Goal: Go to known website: Access a specific website the user already knows

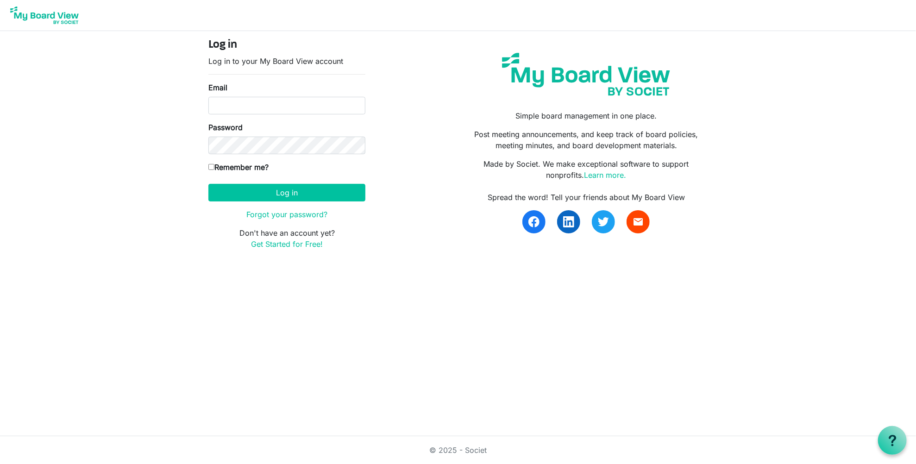
click at [37, 17] on img at bounding box center [44, 15] width 74 height 23
click at [61, 18] on img at bounding box center [44, 15] width 74 height 23
